Goal: Check status

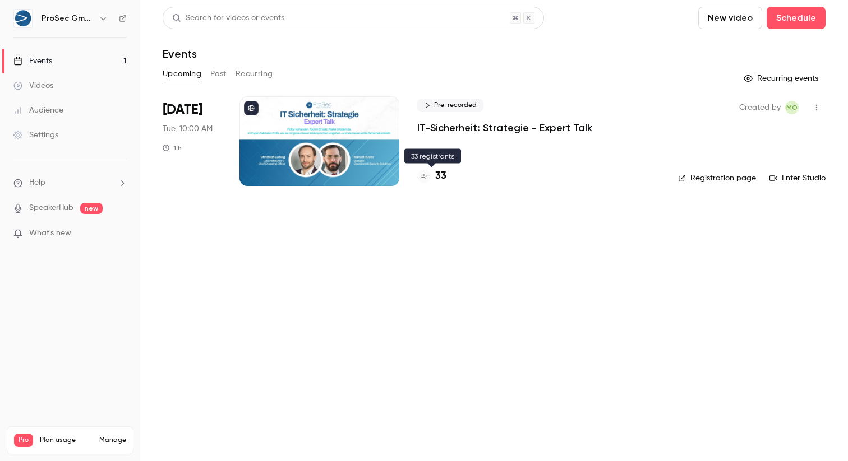
click at [439, 178] on h4 "33" at bounding box center [440, 176] width 11 height 15
